Goal: Transaction & Acquisition: Purchase product/service

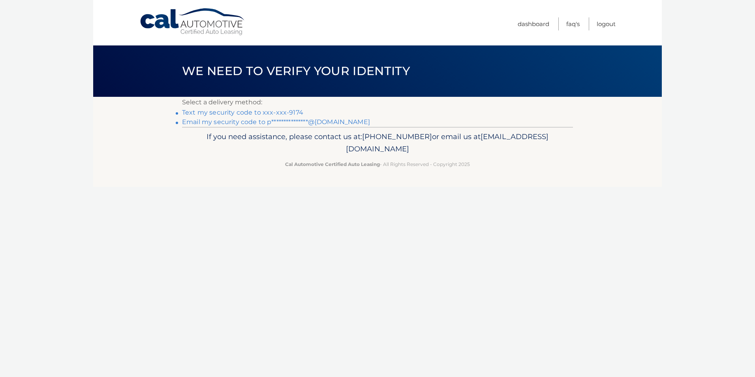
click at [284, 111] on link "Text my security code to xxx-xxx-9174" at bounding box center [242, 113] width 121 height 8
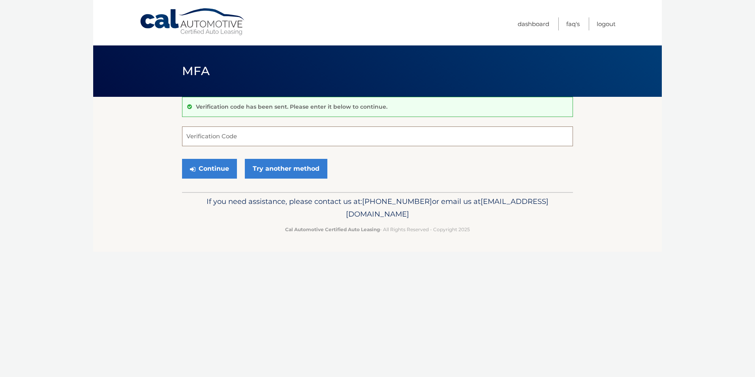
click at [184, 134] on input "Verification Code" at bounding box center [377, 136] width 391 height 20
type input "337821"
click at [205, 166] on button "Continue" at bounding box center [209, 169] width 55 height 20
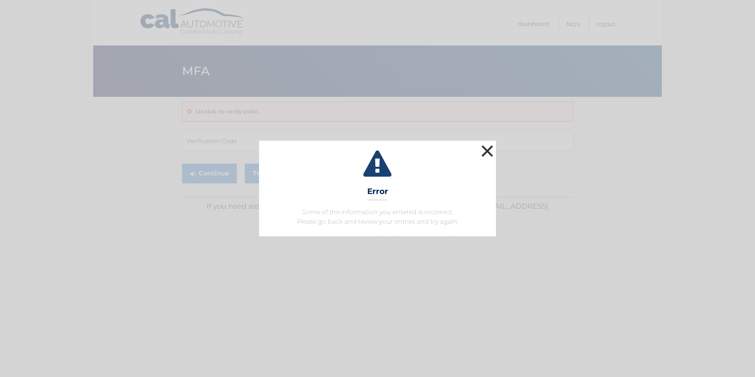
click at [485, 147] on button "×" at bounding box center [488, 151] width 16 height 16
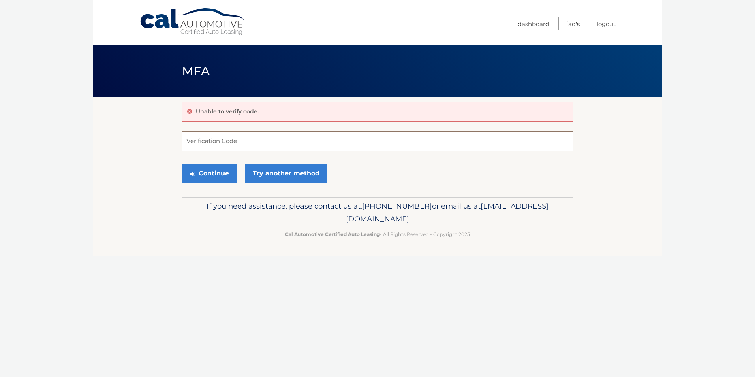
click at [235, 141] on input "Verification Code" at bounding box center [377, 141] width 391 height 20
type input "387821"
click at [217, 171] on button "Continue" at bounding box center [209, 174] width 55 height 20
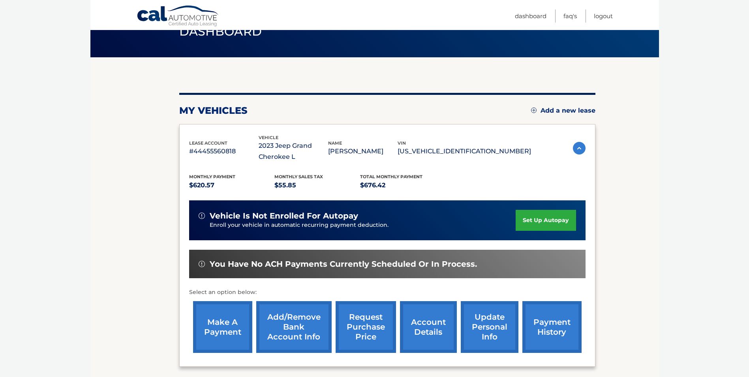
scroll to position [79, 0]
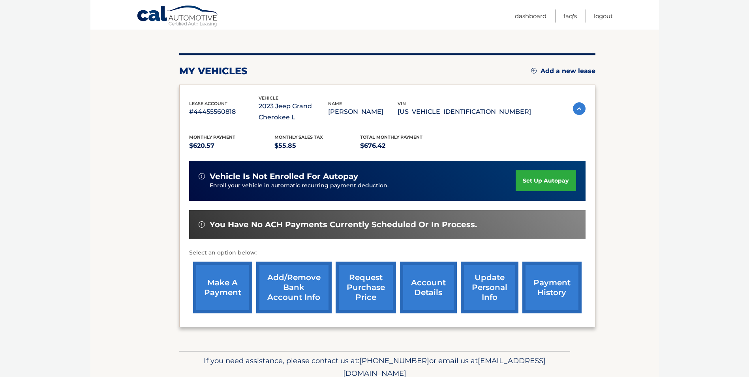
click at [221, 280] on link "make a payment" at bounding box center [222, 287] width 59 height 52
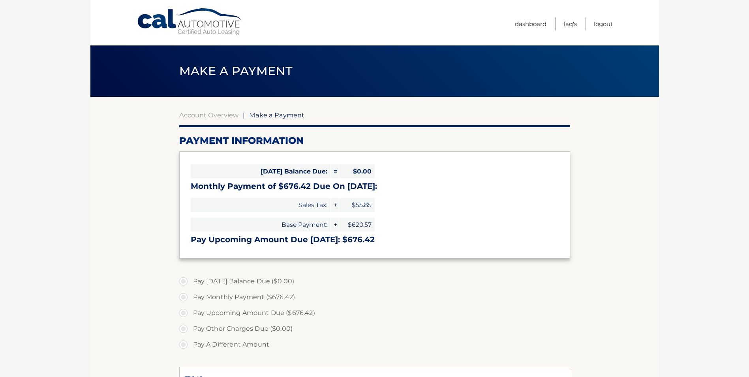
select select "NDExMDhiNDgtN2ExZi00YTJiLWI5N2ItOGNkZTA3NTc4YWE4"
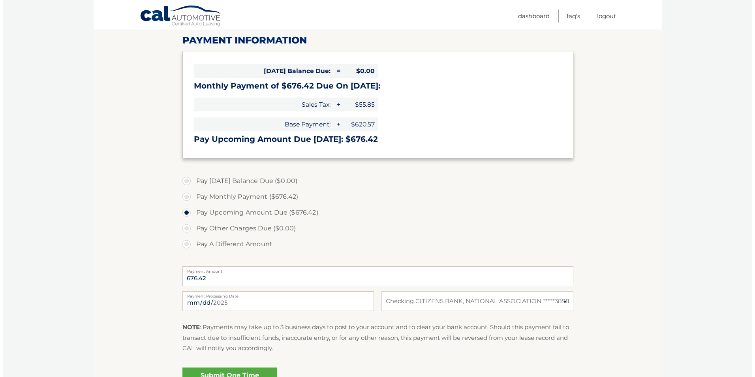
scroll to position [118, 0]
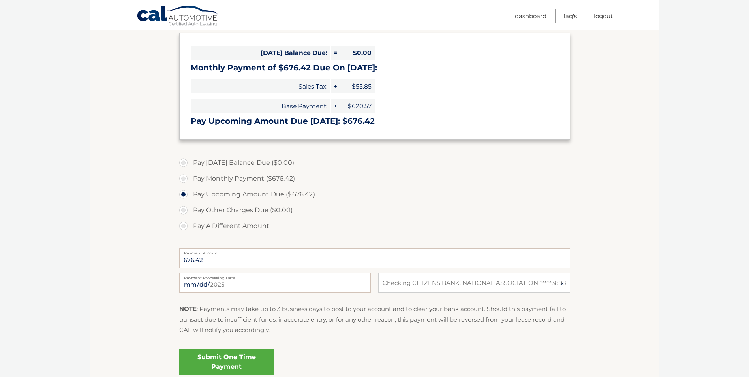
click at [232, 356] on link "Submit One Time Payment" at bounding box center [226, 361] width 95 height 25
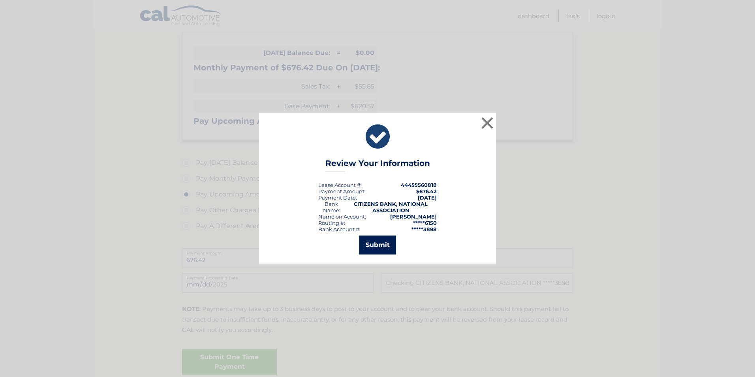
click at [382, 242] on button "Submit" at bounding box center [377, 244] width 37 height 19
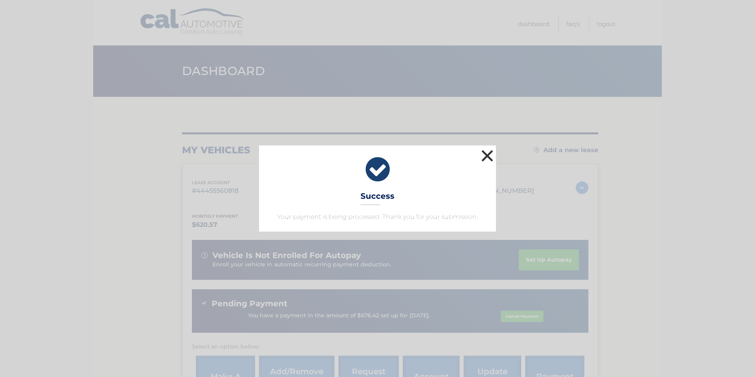
click at [487, 154] on button "×" at bounding box center [488, 156] width 16 height 16
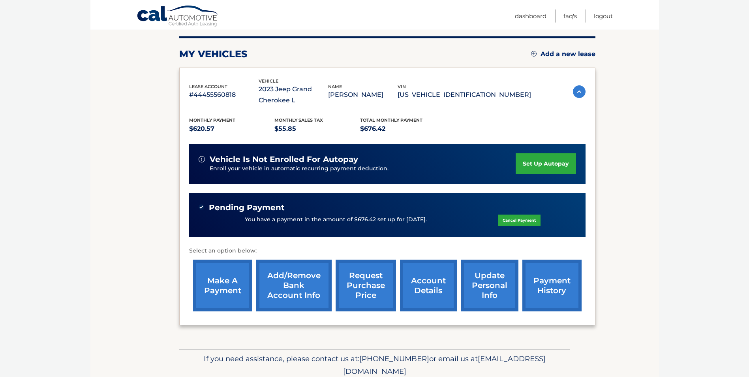
scroll to position [118, 0]
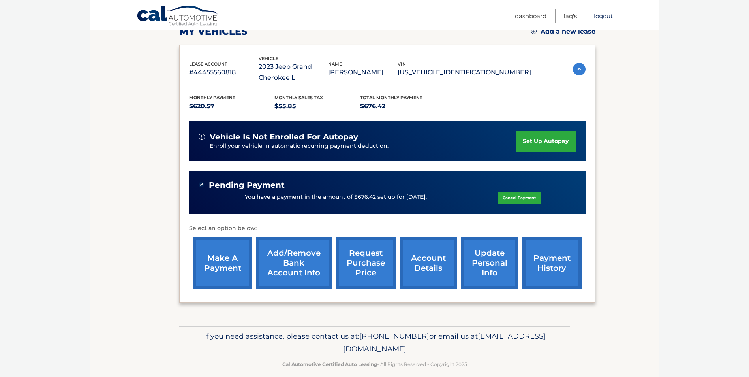
click at [604, 13] on link "Logout" at bounding box center [603, 15] width 19 height 13
